Goal: Information Seeking & Learning: Check status

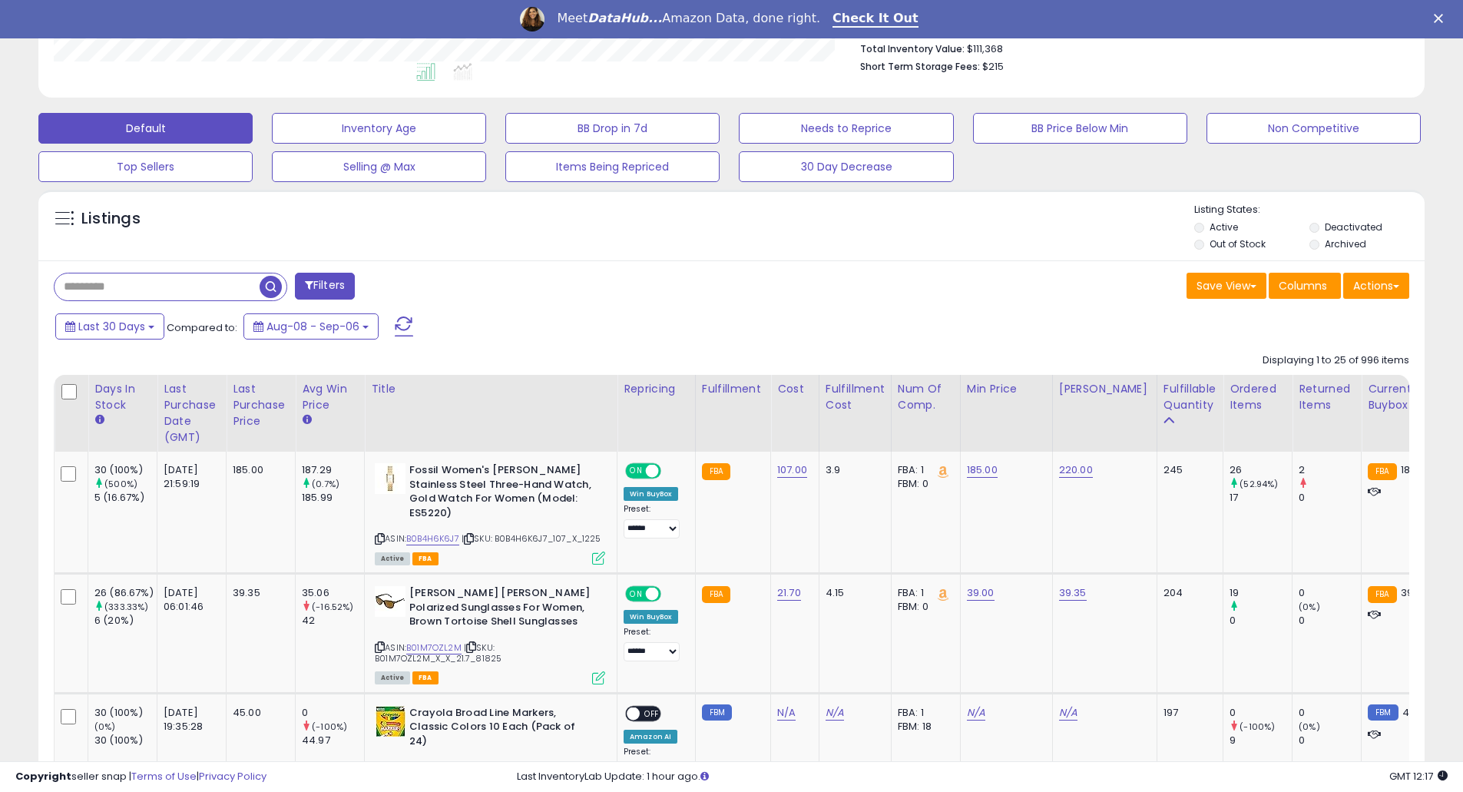
scroll to position [315, 804]
click at [174, 392] on div "Last Purchase Date (GMT)" at bounding box center [192, 413] width 56 height 64
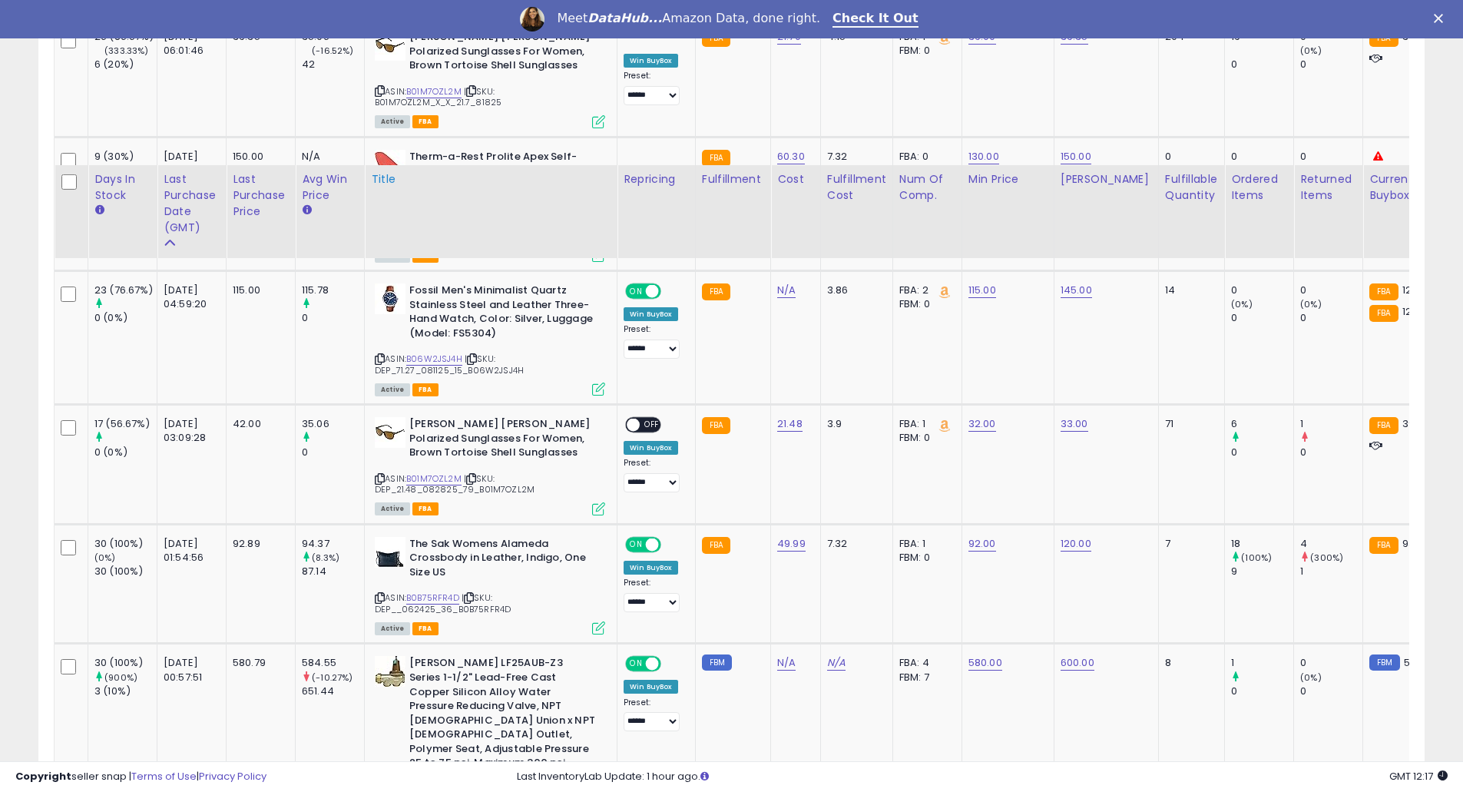
scroll to position [818, 0]
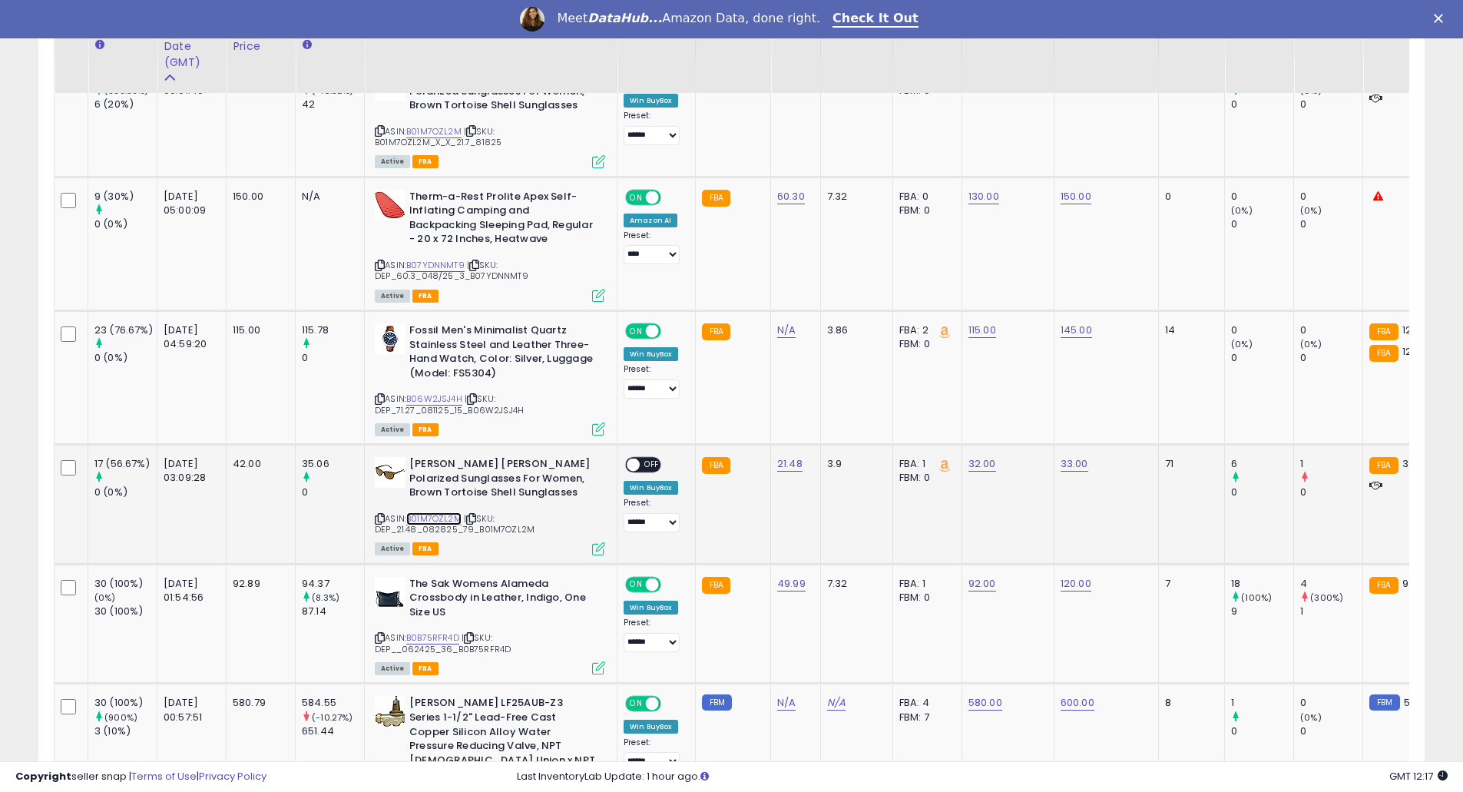
click at [460, 517] on link "B01M7OZL2M" at bounding box center [433, 518] width 55 height 13
click at [437, 400] on link "B06W2JSJ4H" at bounding box center [434, 398] width 56 height 13
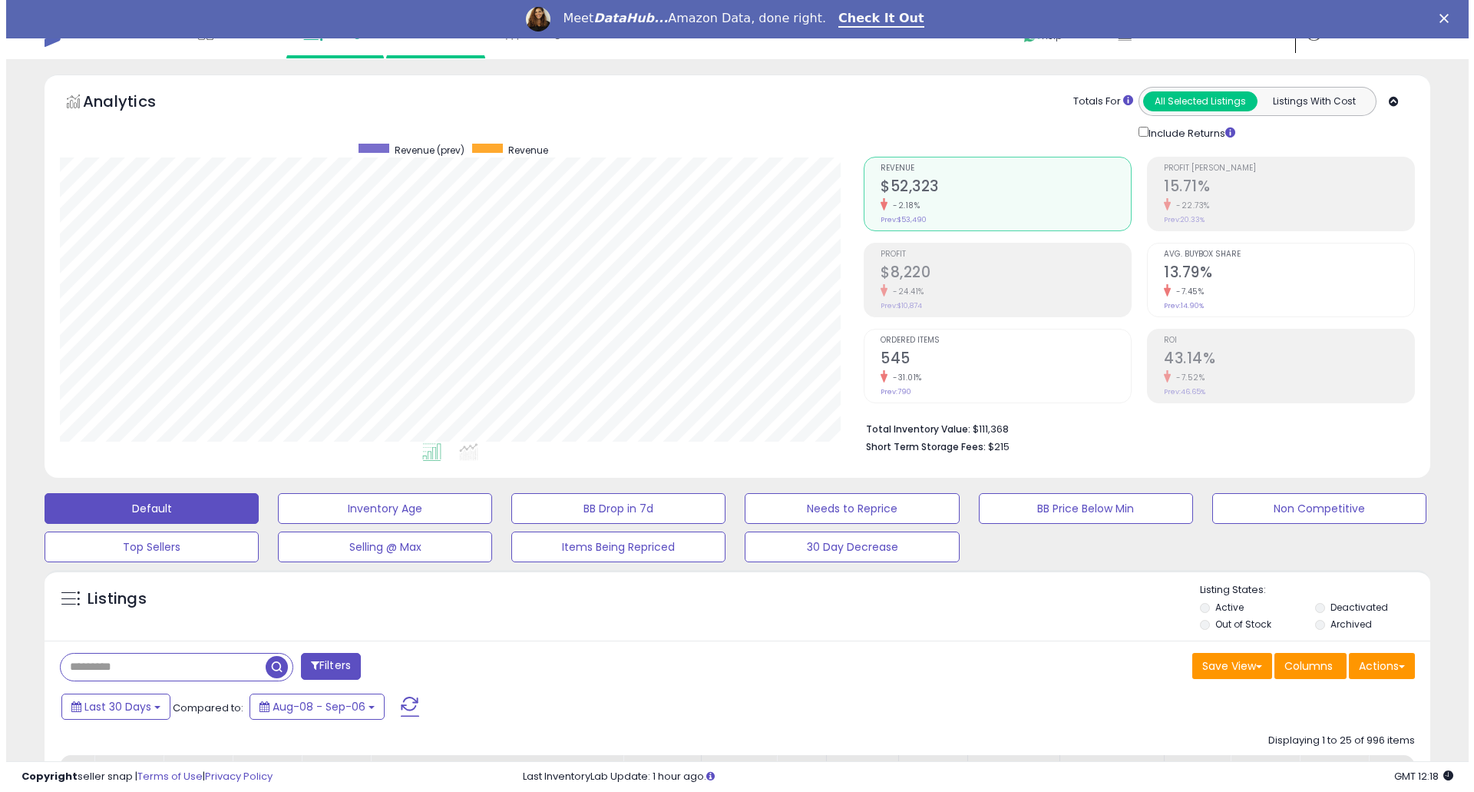
scroll to position [0, 0]
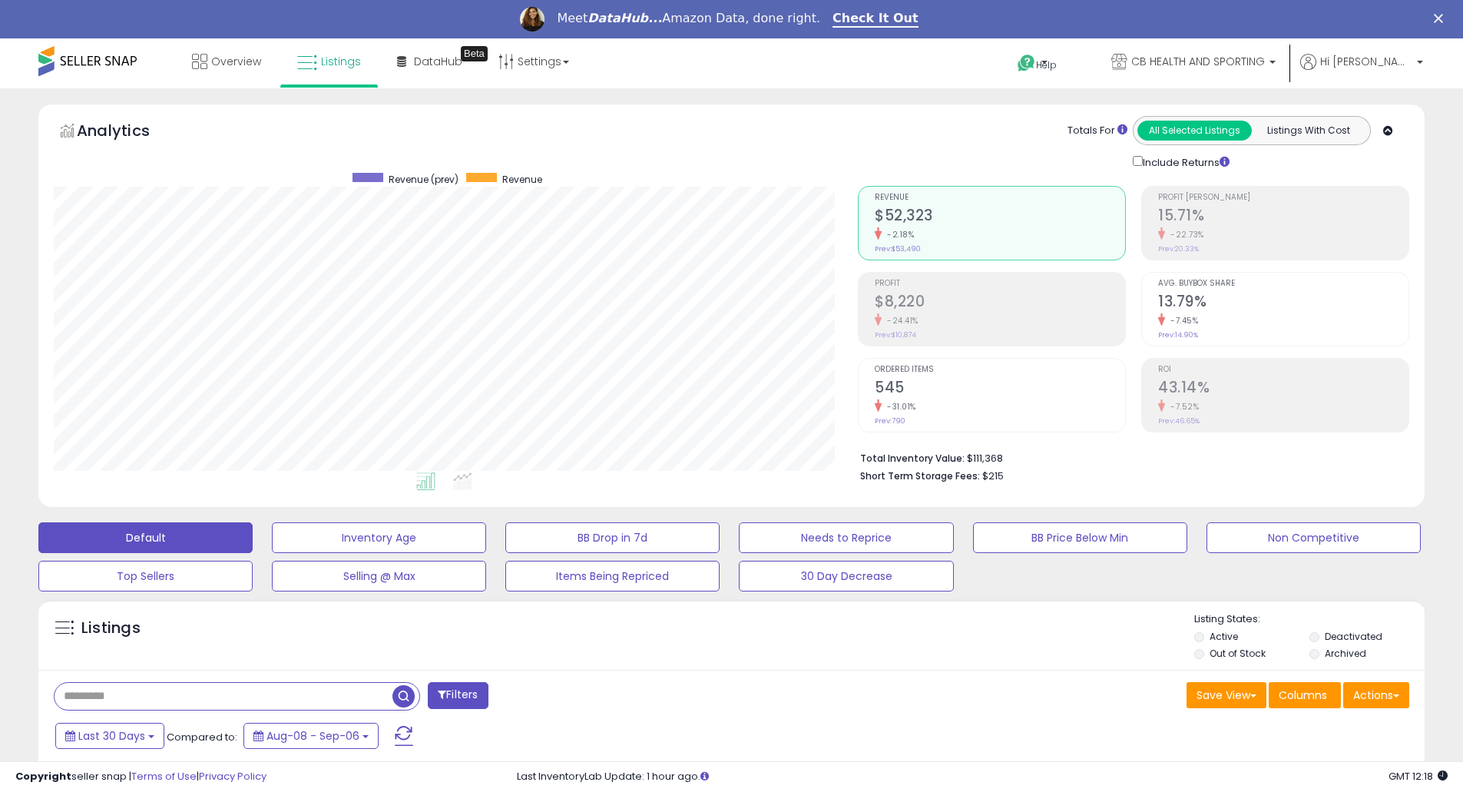
click at [179, 689] on input "text" at bounding box center [224, 696] width 338 height 27
type input "******"
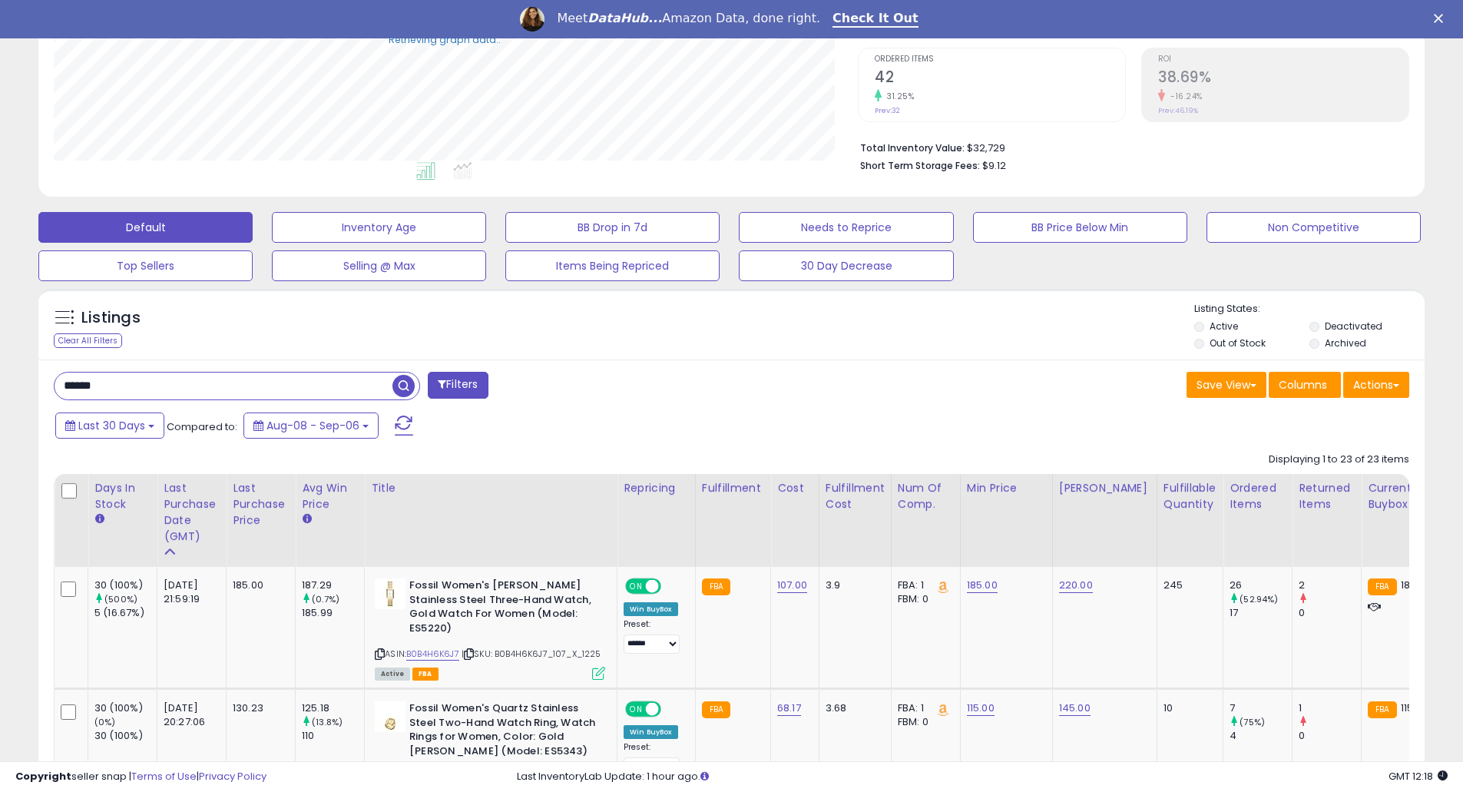
scroll to position [409, 0]
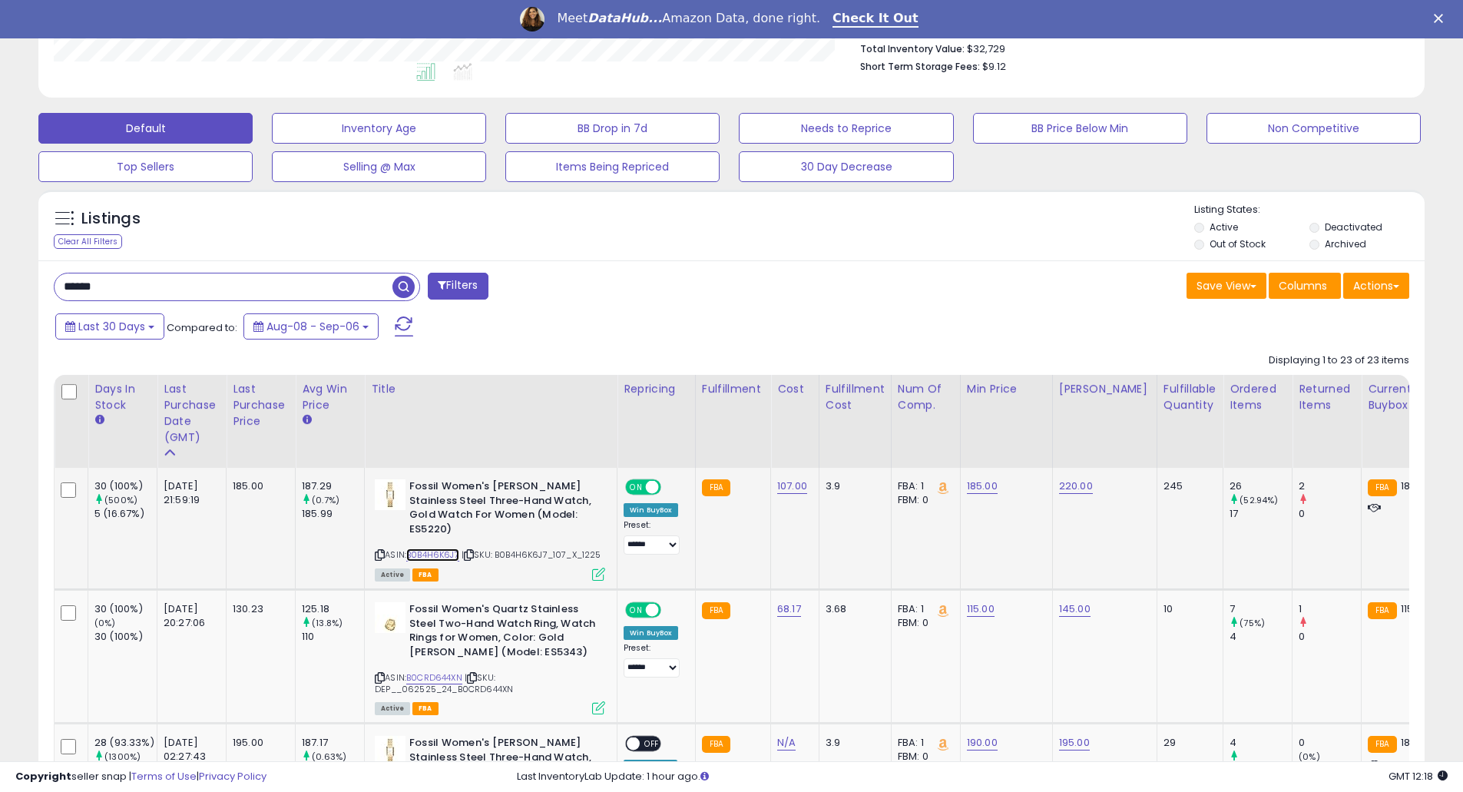
click at [422, 557] on link "B0B4H6K6J7" at bounding box center [432, 554] width 53 height 13
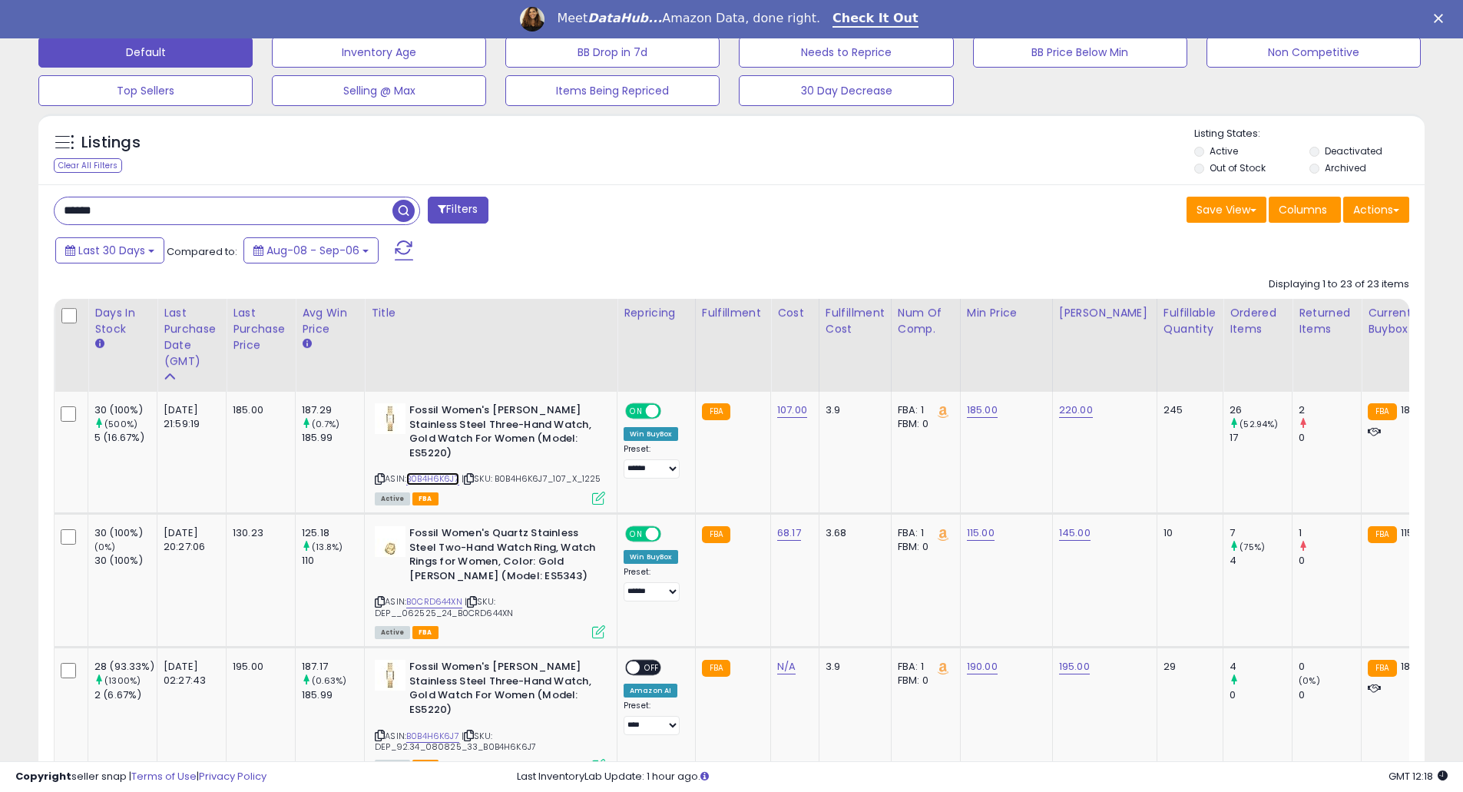
scroll to position [614, 0]
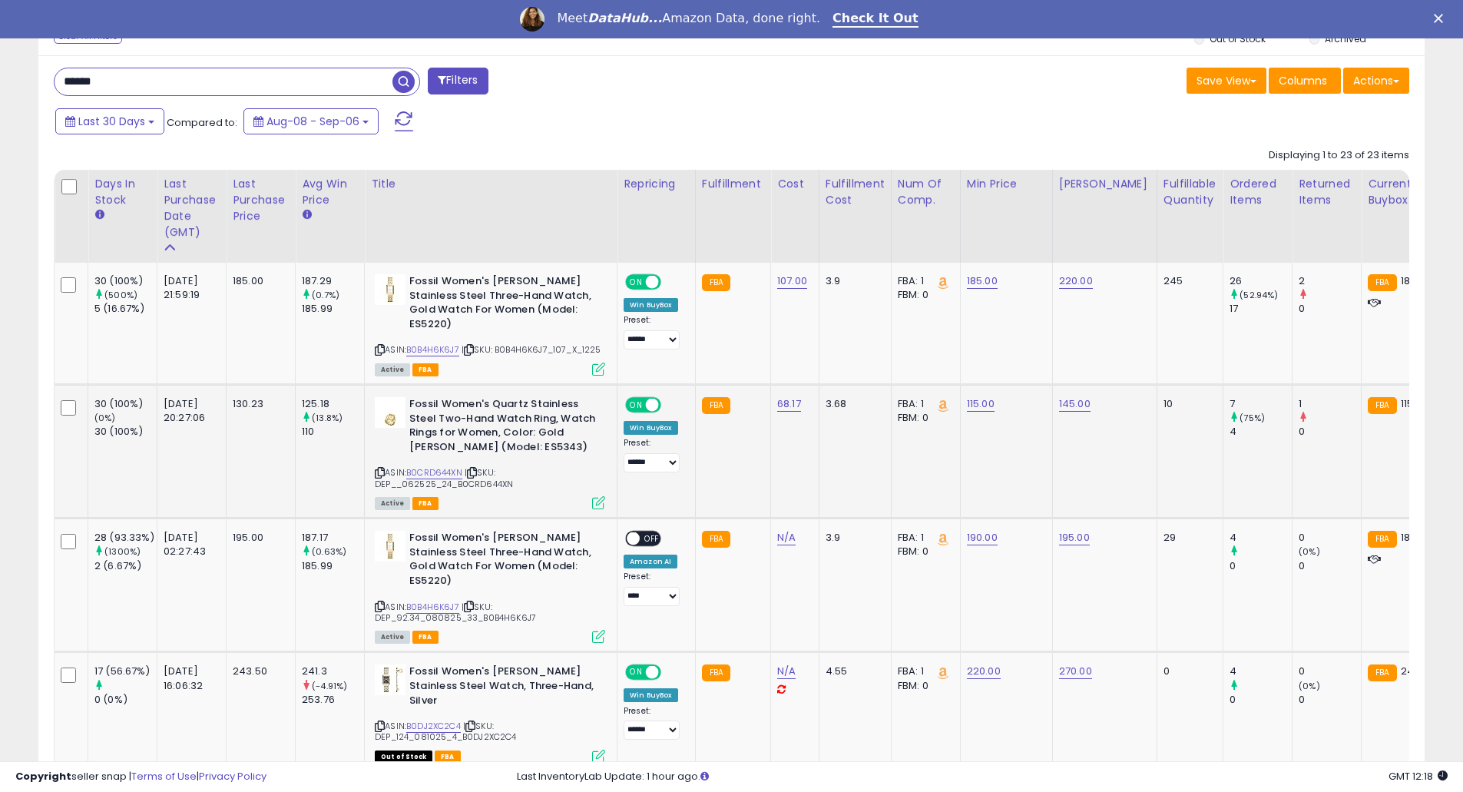
click at [447, 489] on span "| SKU: DEP__062525_24_B0CRD644XN" at bounding box center [444, 477] width 138 height 23
click at [448, 479] on link "B0CRD644XN" at bounding box center [434, 472] width 56 height 13
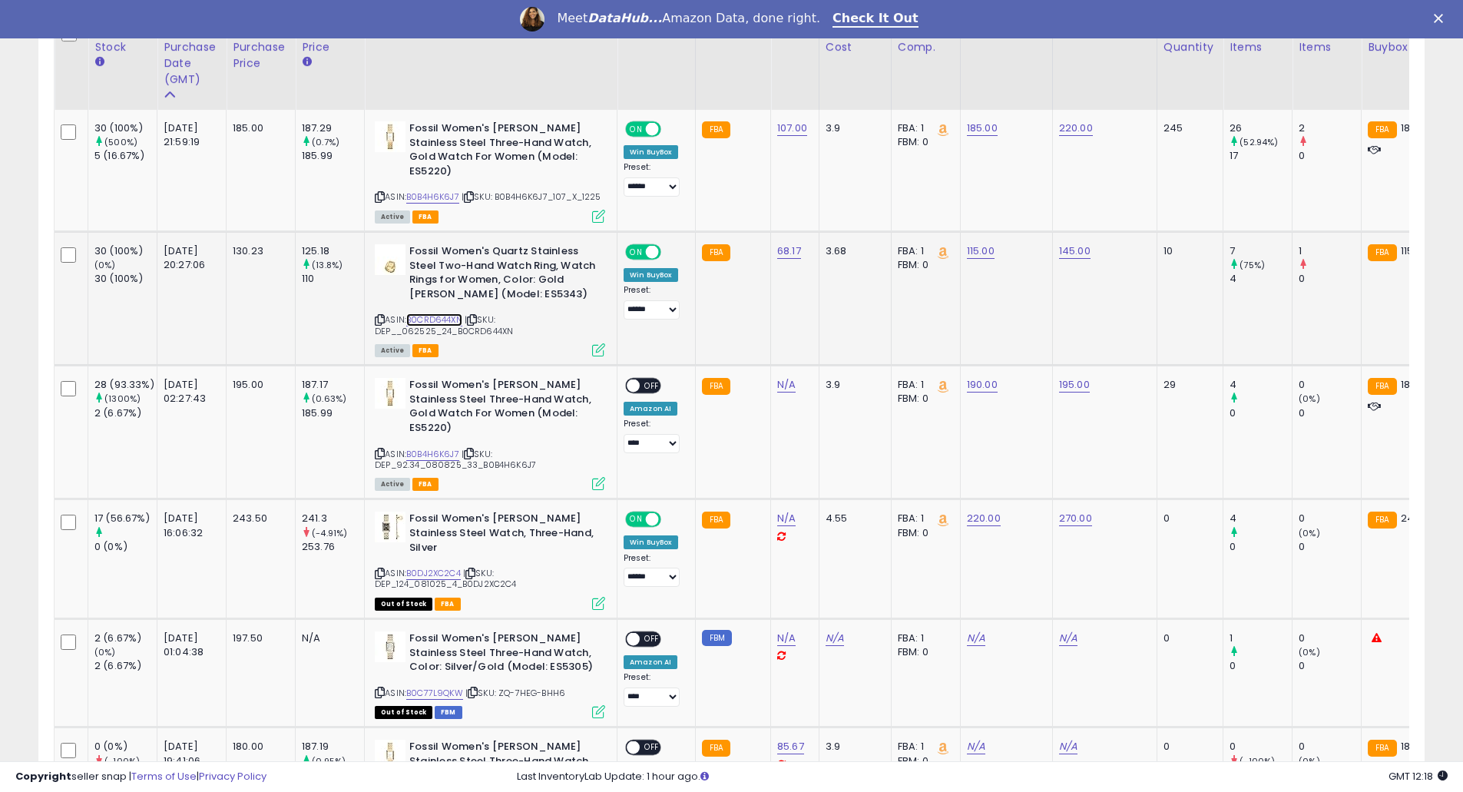
scroll to position [819, 0]
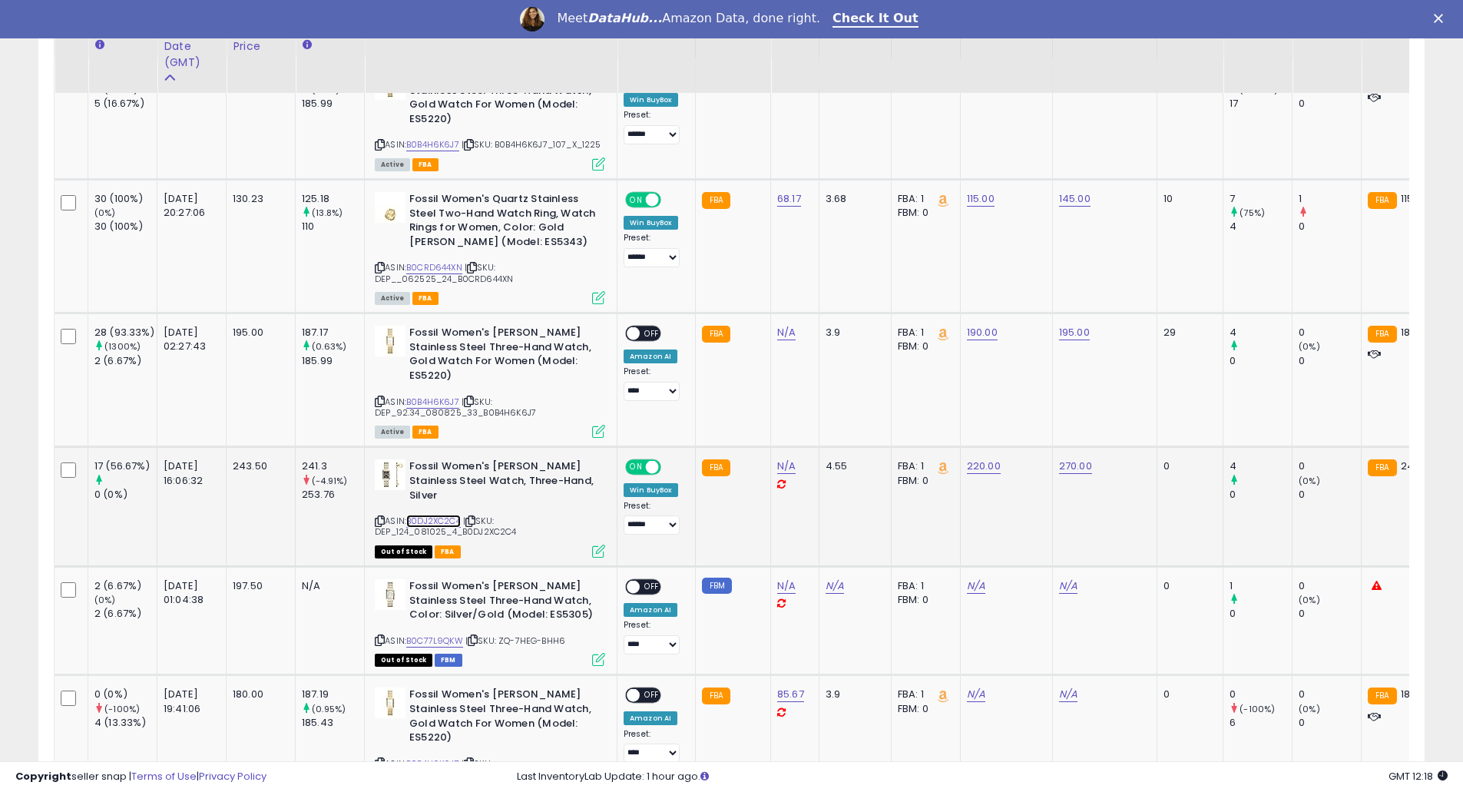
click at [446, 527] on link "B0DJ2XC2C4" at bounding box center [433, 520] width 55 height 13
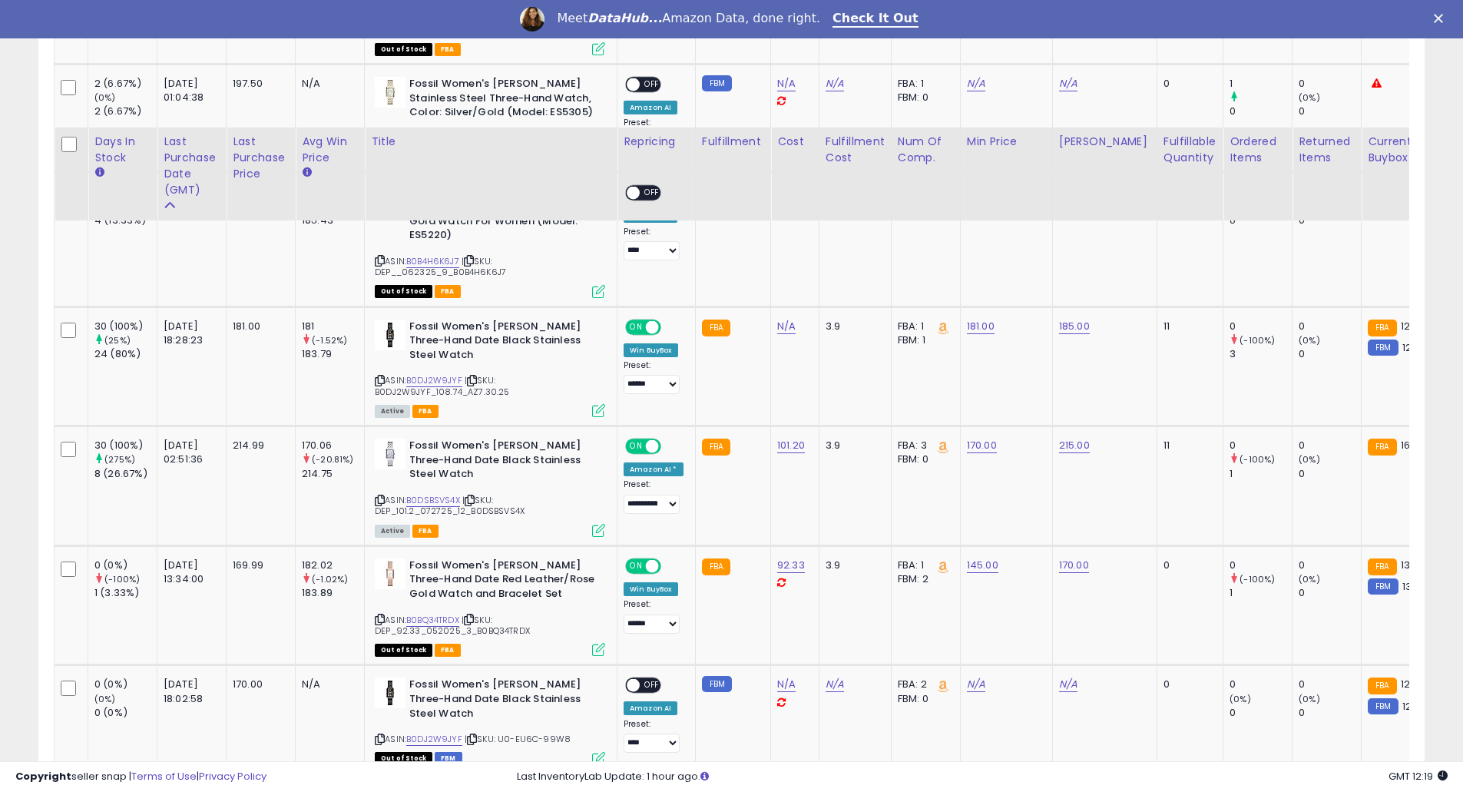
scroll to position [1638, 0]
